Goal: Information Seeking & Learning: Learn about a topic

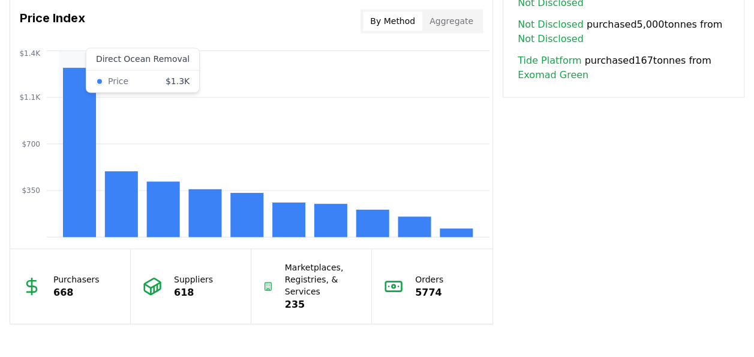
scroll to position [984, 0]
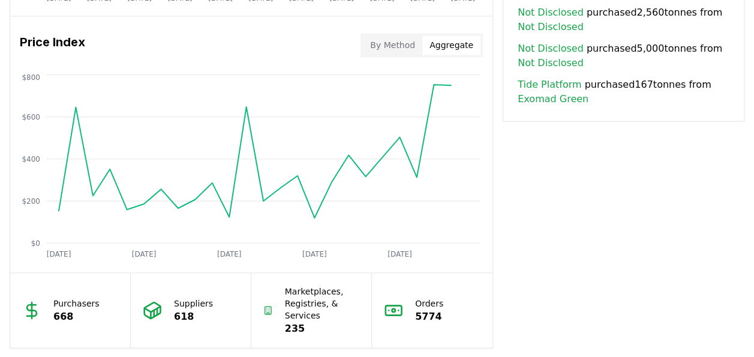
click at [454, 44] on button "Aggregate" at bounding box center [452, 44] width 58 height 19
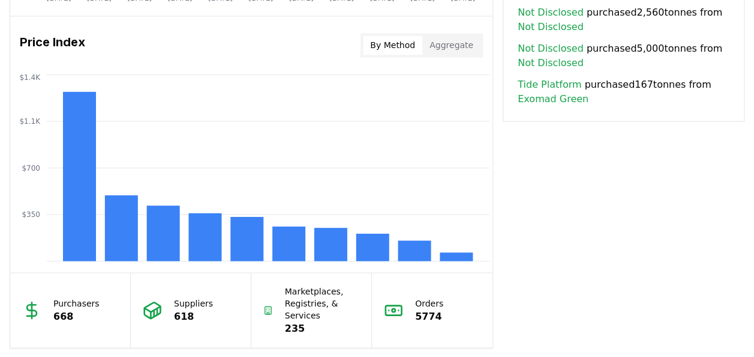
click at [398, 42] on button "By Method" at bounding box center [392, 44] width 59 height 19
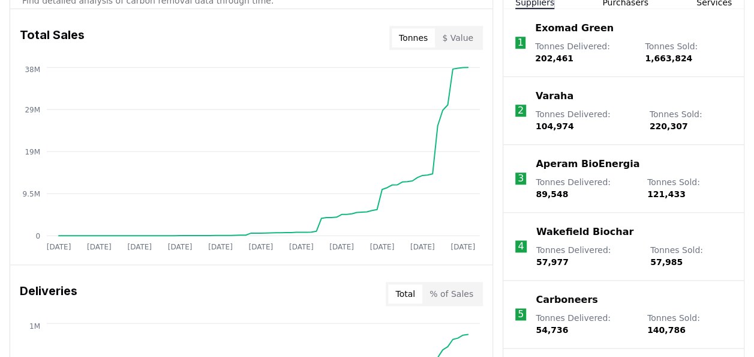
scroll to position [456, 0]
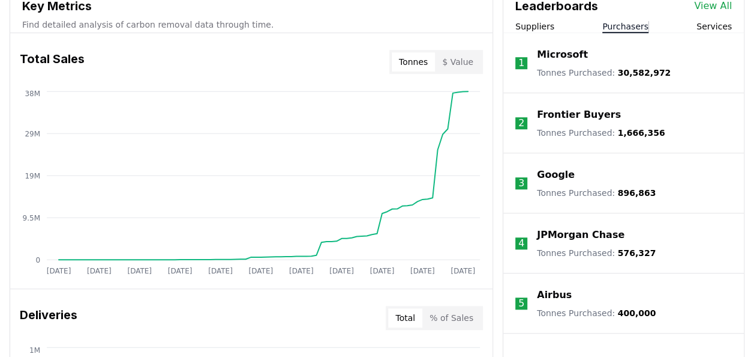
click at [625, 25] on button "Purchasers" at bounding box center [626, 26] width 46 height 12
click at [721, 3] on link "View All" at bounding box center [713, 6] width 38 height 14
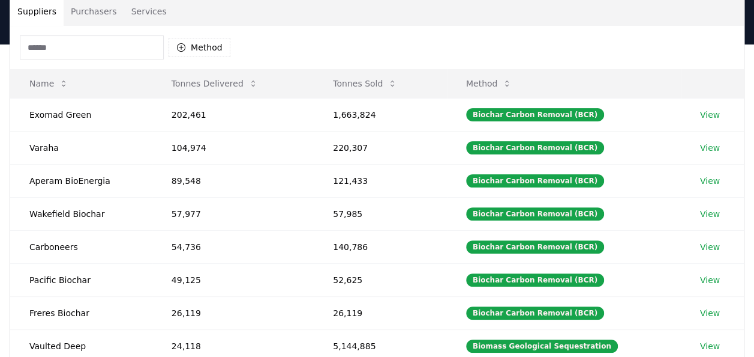
scroll to position [72, 0]
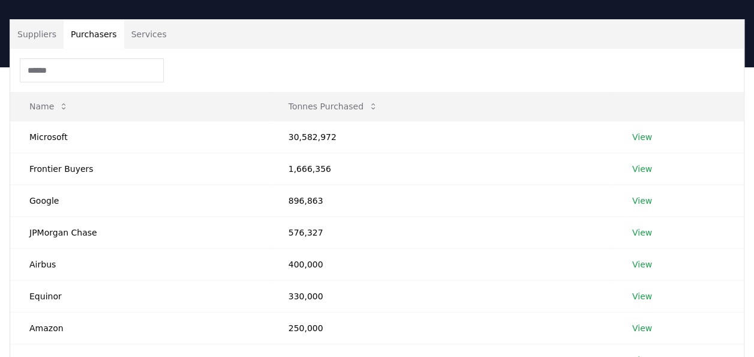
click at [106, 34] on button "Purchasers" at bounding box center [94, 34] width 61 height 29
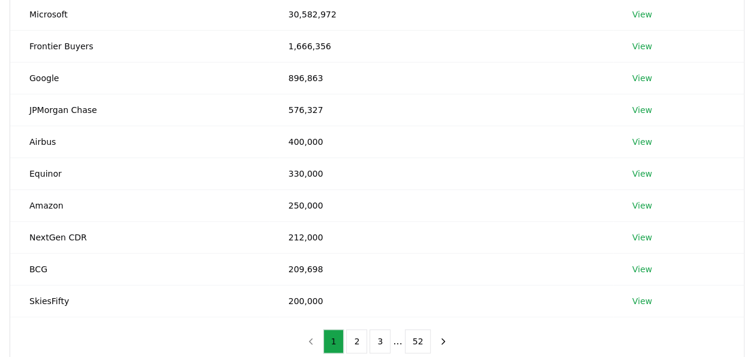
scroll to position [192, 0]
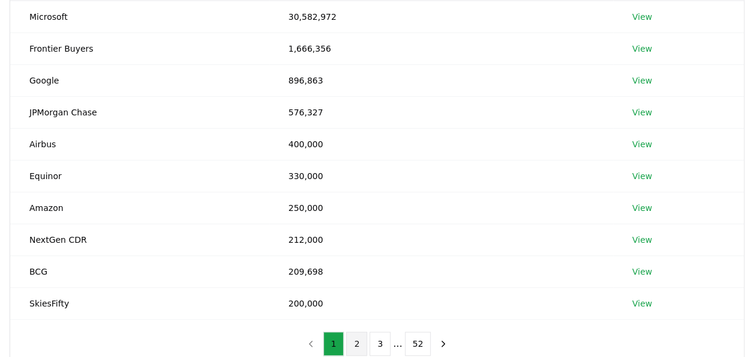
click at [357, 336] on button "2" at bounding box center [356, 343] width 21 height 24
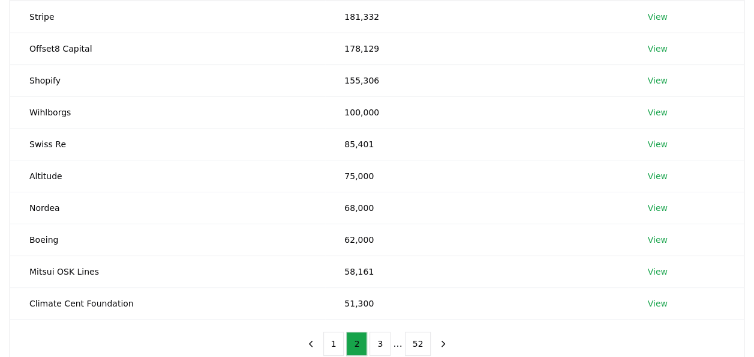
scroll to position [216, 0]
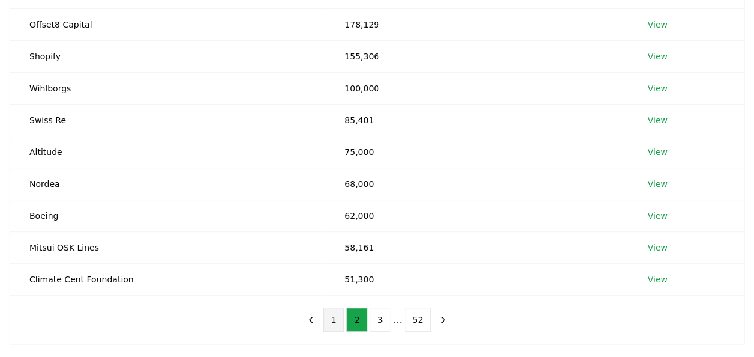
click at [340, 315] on button "1" at bounding box center [334, 319] width 21 height 24
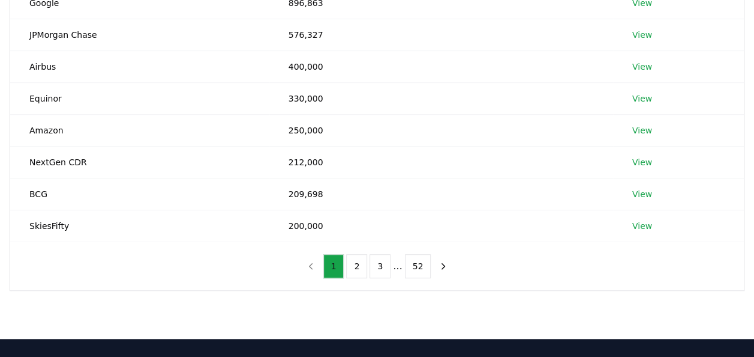
scroll to position [288, 0]
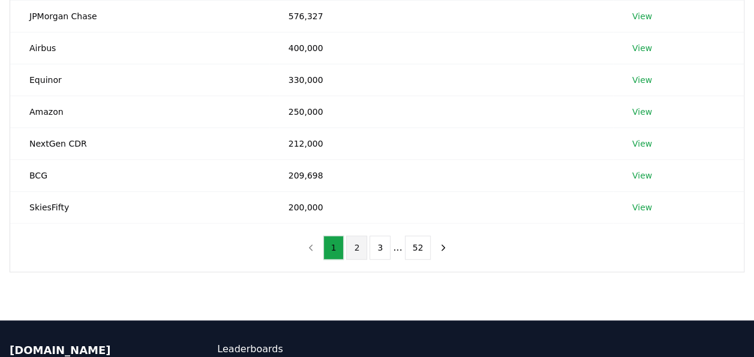
click at [358, 242] on button "2" at bounding box center [356, 247] width 21 height 24
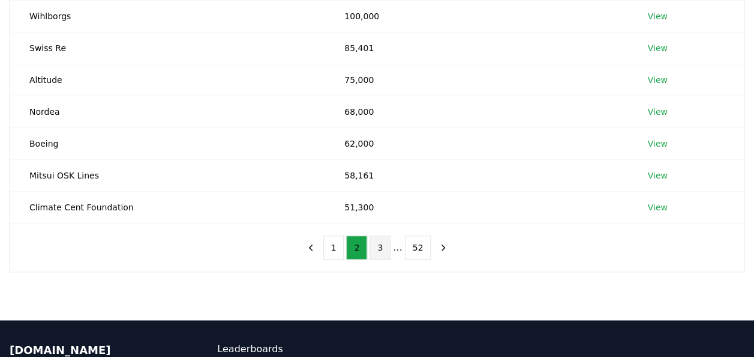
click at [378, 242] on button "3" at bounding box center [380, 247] width 21 height 24
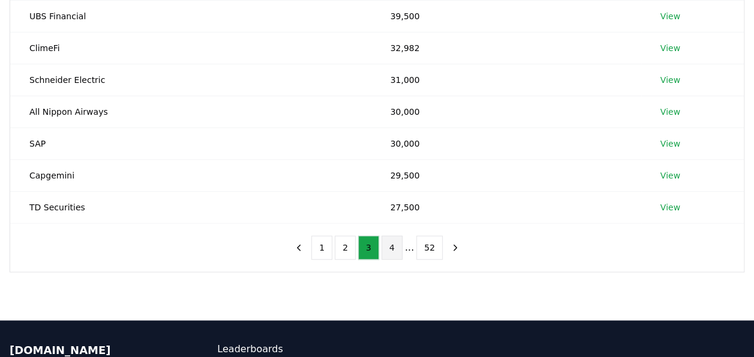
click at [391, 245] on button "4" at bounding box center [392, 247] width 21 height 24
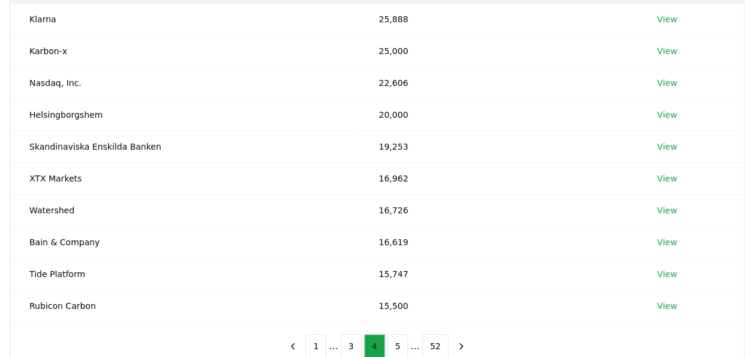
scroll to position [192, 0]
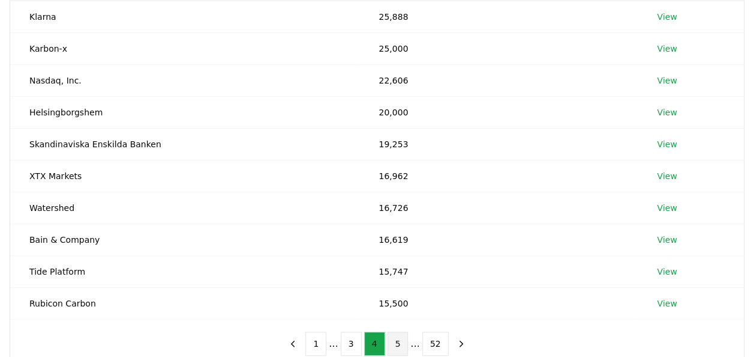
click at [399, 336] on button "5" at bounding box center [398, 343] width 21 height 24
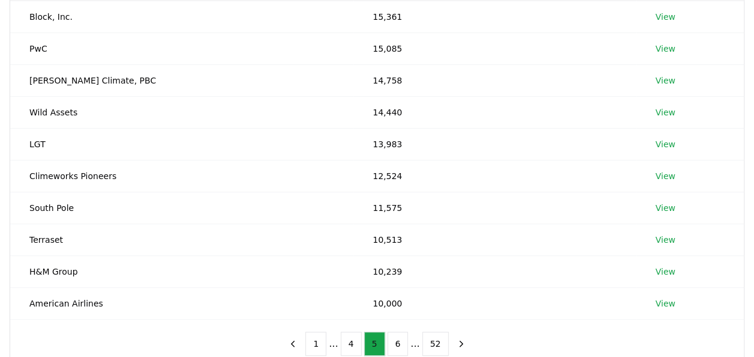
scroll to position [216, 0]
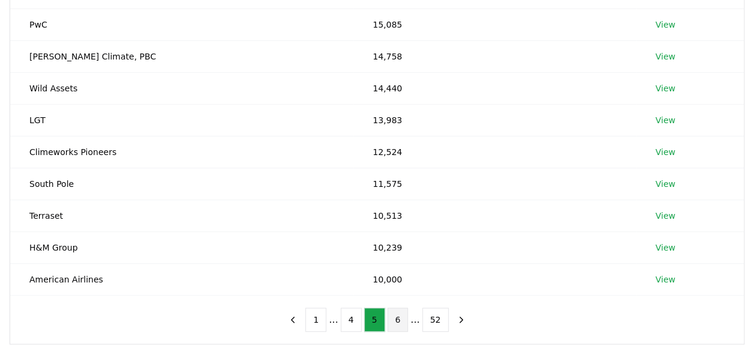
click at [397, 315] on button "6" at bounding box center [398, 319] width 21 height 24
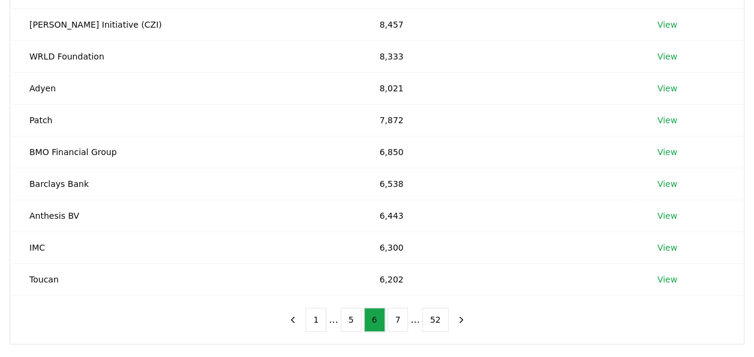
click at [397, 315] on button "7" at bounding box center [398, 319] width 21 height 24
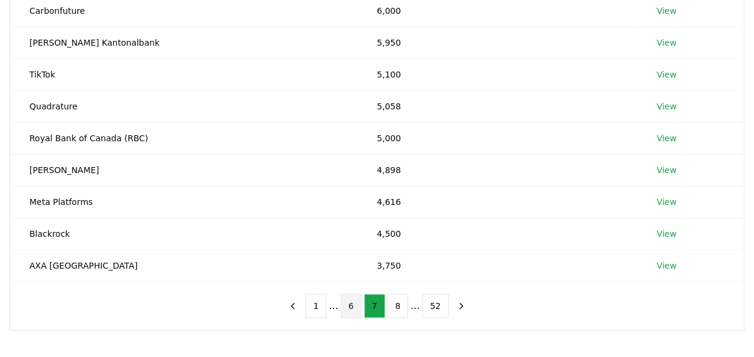
scroll to position [240, 0]
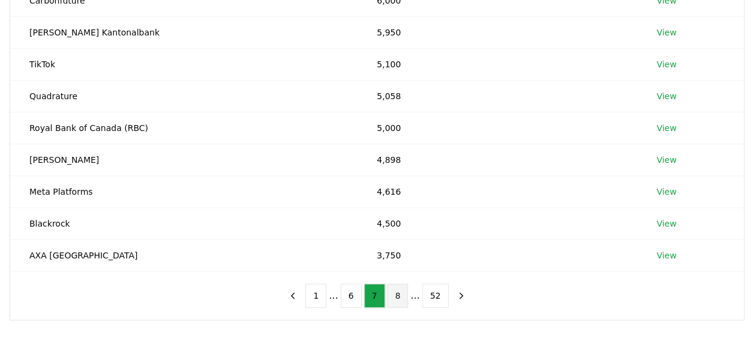
click at [397, 292] on button "8" at bounding box center [398, 295] width 21 height 24
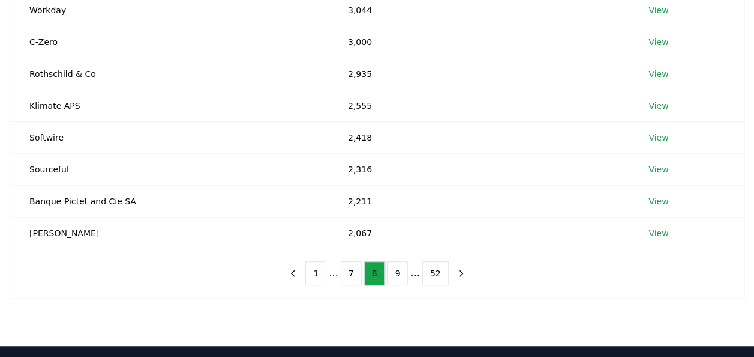
scroll to position [264, 0]
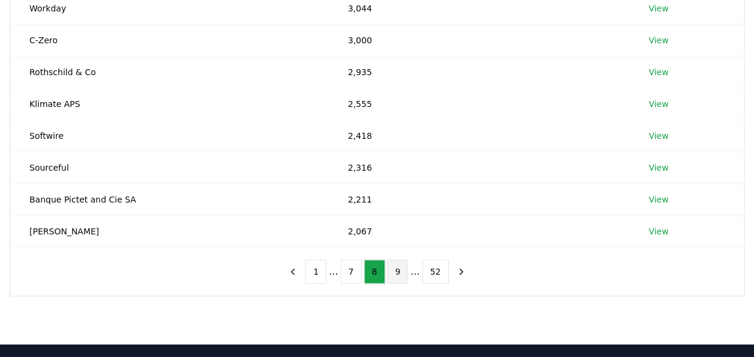
click at [398, 271] on button "9" at bounding box center [398, 271] width 21 height 24
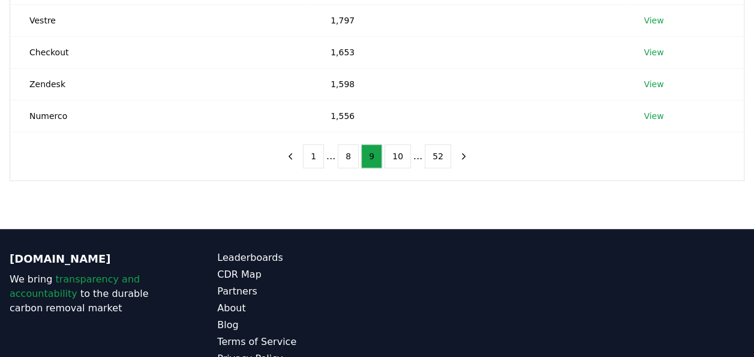
scroll to position [425, 0]
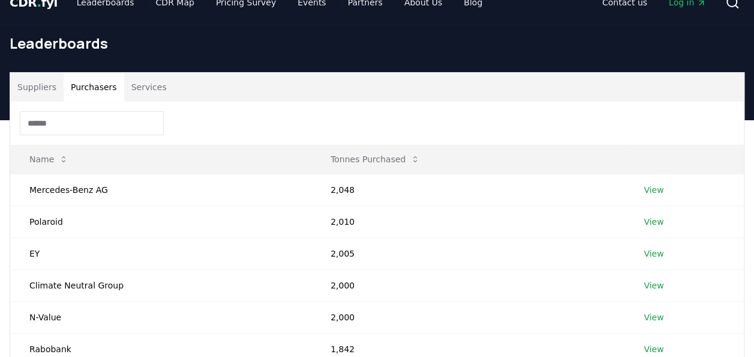
scroll to position [0, 0]
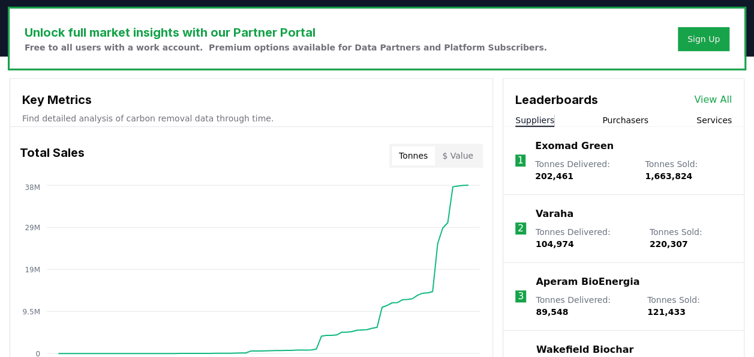
scroll to position [379, 0]
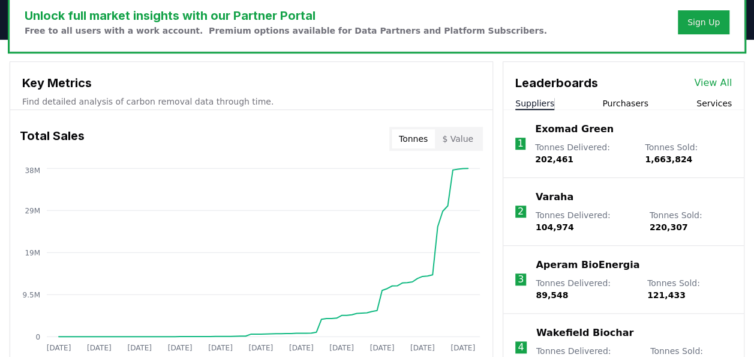
click at [627, 103] on button "Purchasers" at bounding box center [626, 103] width 46 height 12
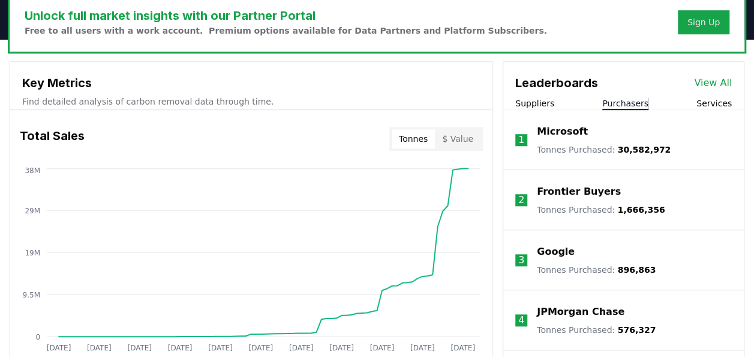
click at [712, 82] on link "View All" at bounding box center [713, 83] width 38 height 14
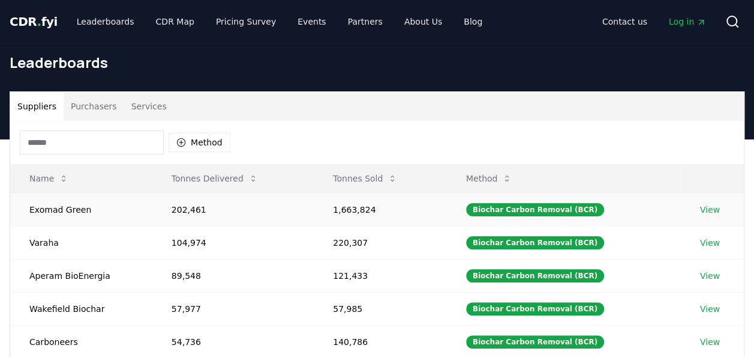
click at [706, 208] on link "View" at bounding box center [710, 209] width 20 height 12
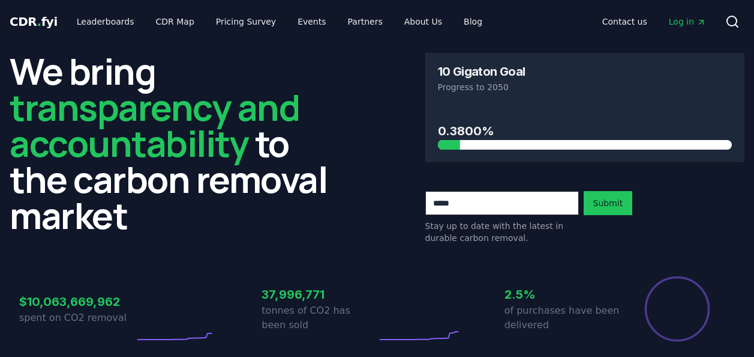
scroll to position [379, 0]
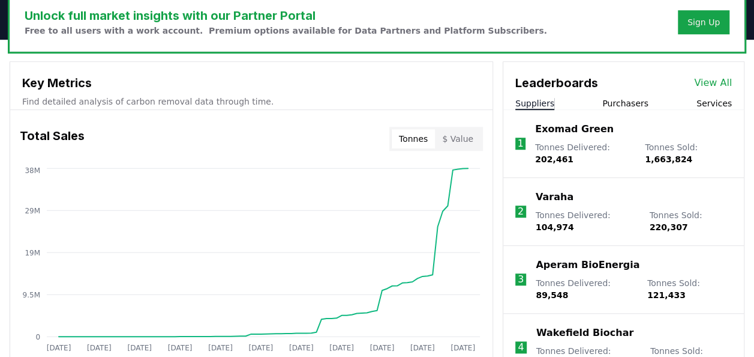
click at [717, 103] on button "Services" at bounding box center [714, 103] width 35 height 12
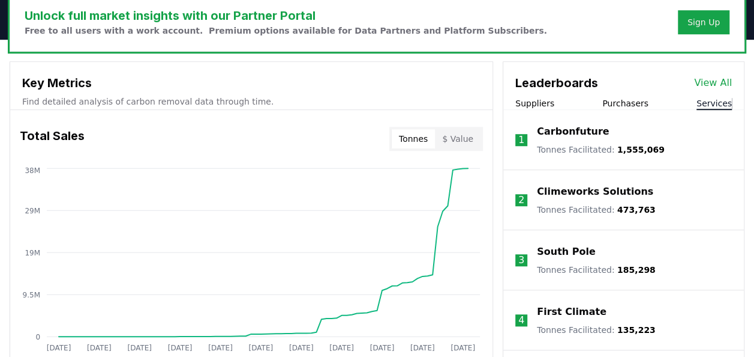
click at [629, 100] on button "Purchasers" at bounding box center [626, 103] width 46 height 12
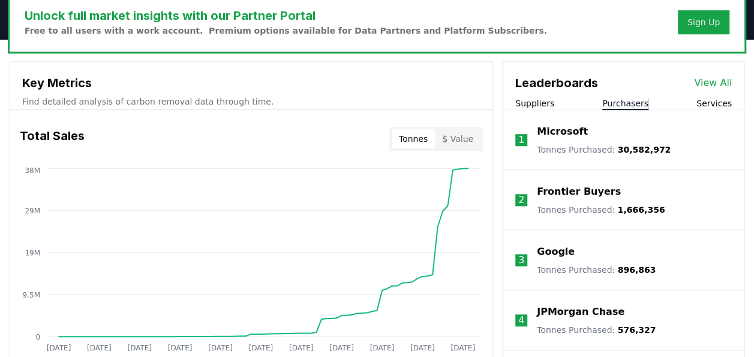
click at [719, 83] on link "View All" at bounding box center [713, 83] width 38 height 14
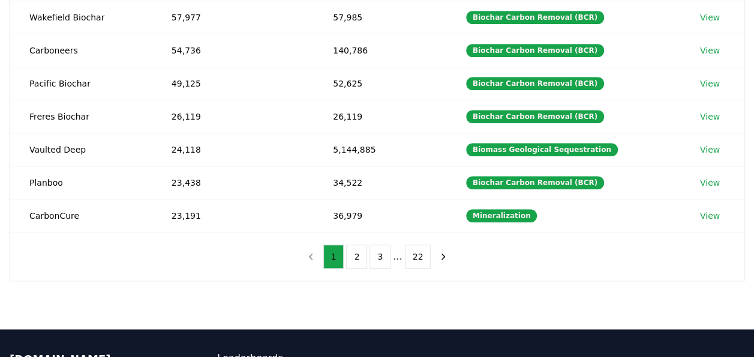
scroll to position [303, 0]
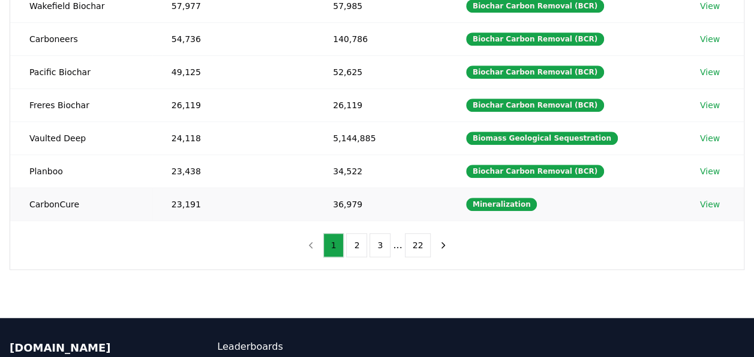
click at [708, 198] on link "View" at bounding box center [710, 204] width 20 height 12
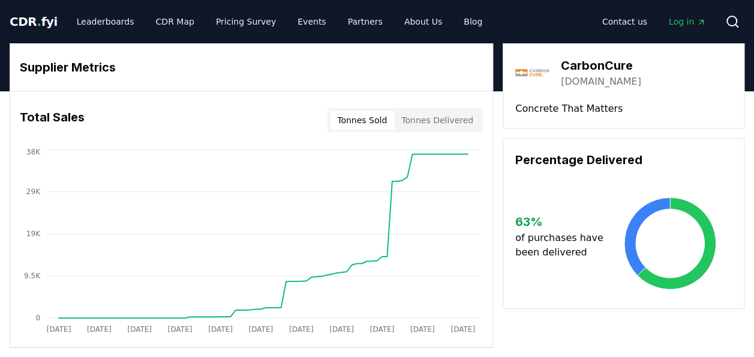
click at [615, 80] on link "[DOMAIN_NAME]" at bounding box center [601, 81] width 80 height 14
